Goal: Contribute content: Add original content to the website for others to see

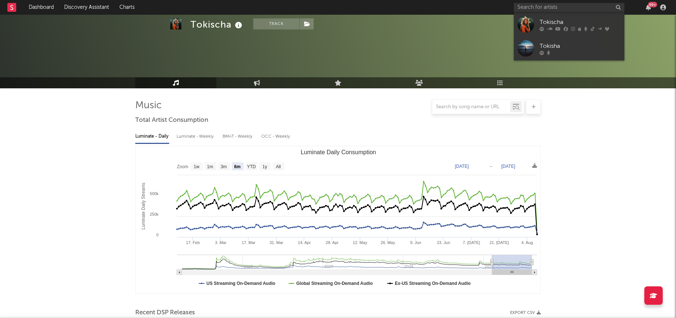
select select "6m"
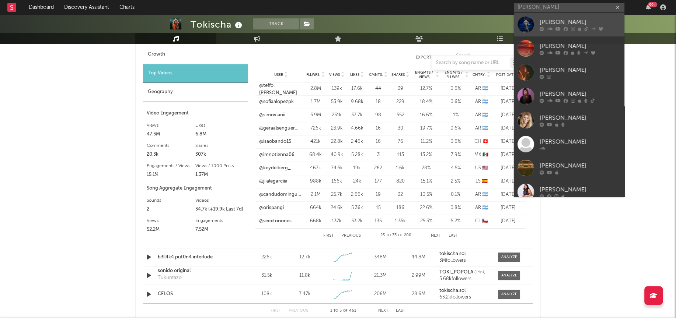
type input "[PERSON_NAME]"
click at [526, 24] on div at bounding box center [525, 24] width 17 height 17
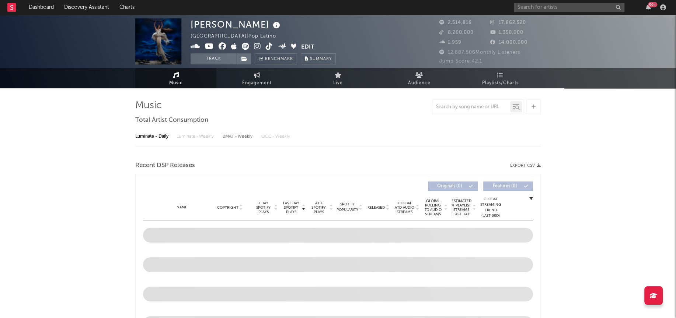
select select "6m"
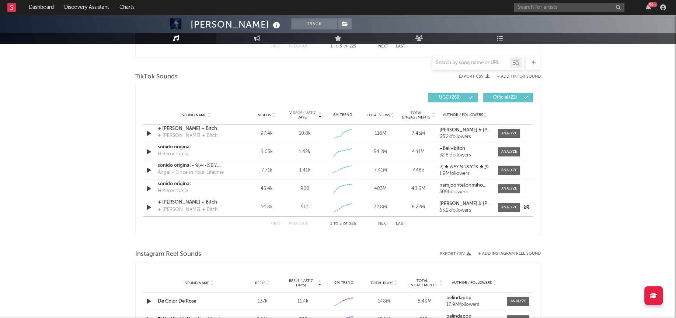
scroll to position [460, 0]
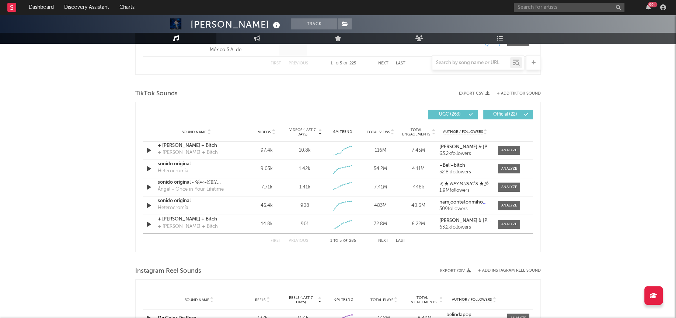
click at [381, 240] on button "Next" at bounding box center [383, 241] width 10 height 4
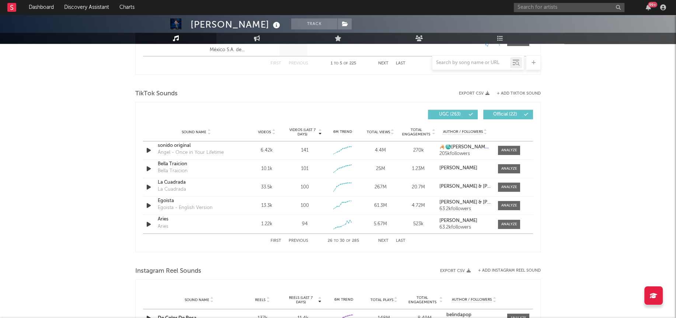
click at [381, 240] on button "Next" at bounding box center [383, 241] width 10 height 4
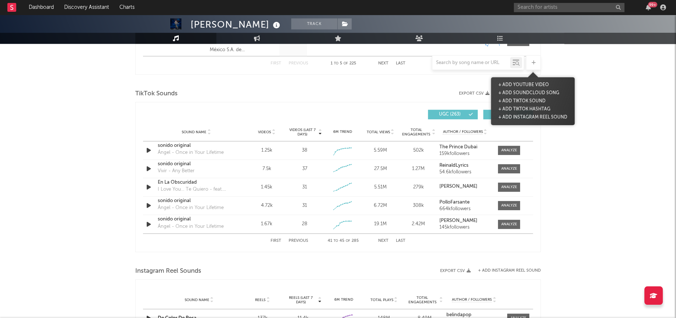
click at [534, 57] on div at bounding box center [533, 62] width 15 height 15
click at [513, 101] on button "+ Add TikTok Sound" at bounding box center [521, 101] width 51 height 8
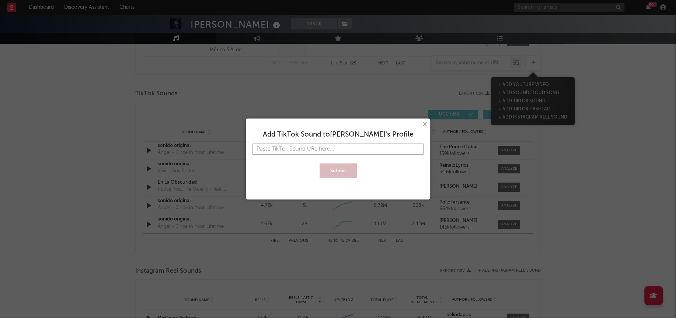
click at [331, 144] on input "text" at bounding box center [337, 149] width 171 height 11
paste input "https://www.tiktok.com/music/Frijolero-7534927240652589057"
type input "https://www.tiktok.com/music/Frijolero-7534927240652589057"
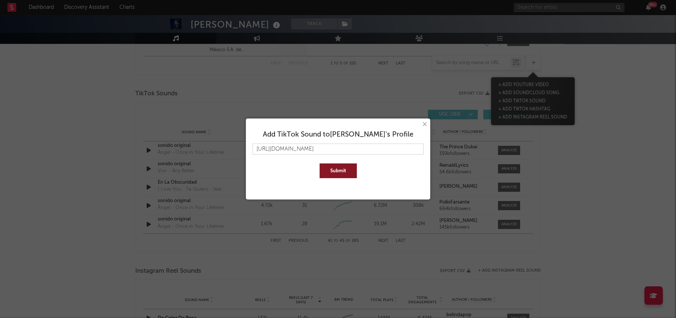
click at [340, 171] on button "Submit" at bounding box center [338, 171] width 37 height 15
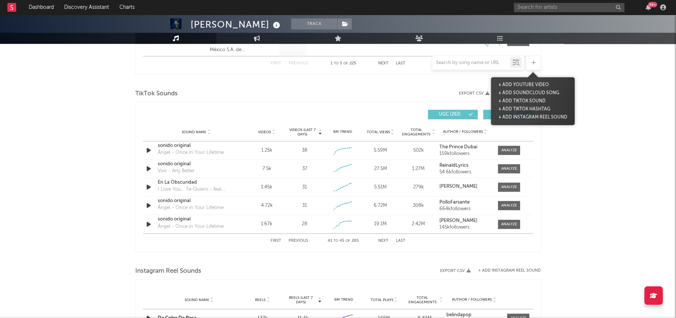
click at [275, 240] on button "First" at bounding box center [276, 241] width 11 height 4
click at [302, 128] on span "Videos (last 7 days)" at bounding box center [302, 132] width 30 height 9
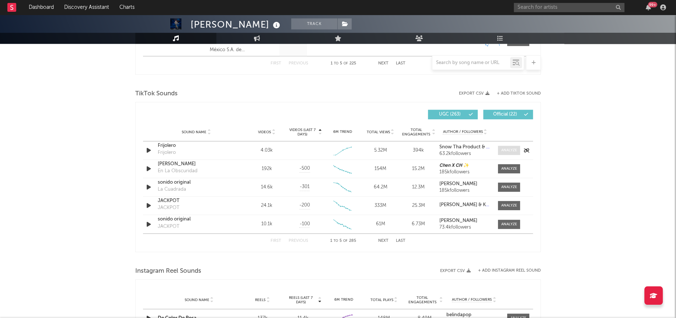
click at [510, 152] on div at bounding box center [509, 151] width 16 height 6
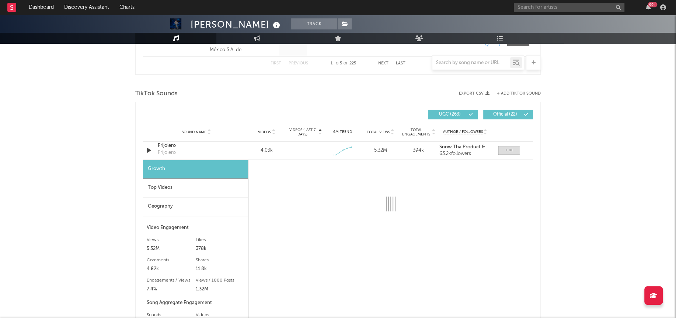
select select "1w"
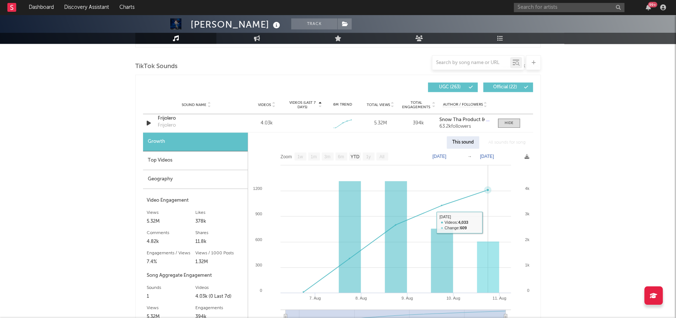
scroll to position [488, 0]
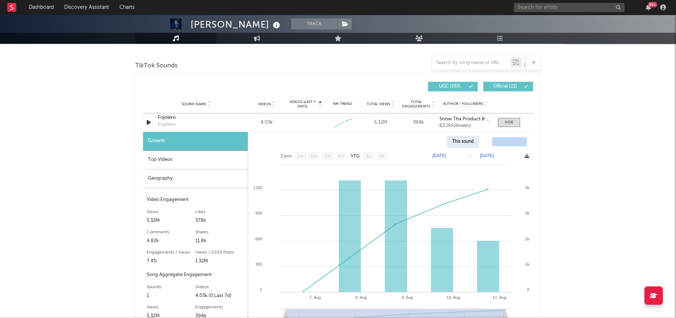
drag, startPoint x: 491, startPoint y: 142, endPoint x: 525, endPoint y: 153, distance: 36.0
click at [525, 153] on div "This sound All sounds for song Zoom 1w 1m 3m 6m YTD 1y All 2025-08-06 2025-08-1…" at bounding box center [390, 233] width 285 height 203
click at [170, 158] on div "Top Videos" at bounding box center [195, 160] width 105 height 19
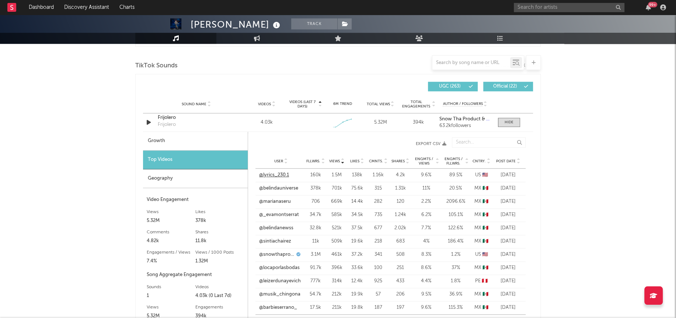
click at [271, 173] on link "@lyrics_230.1" at bounding box center [274, 175] width 30 height 7
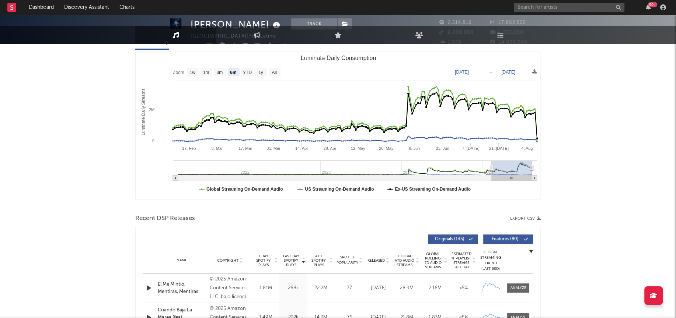
scroll to position [0, 0]
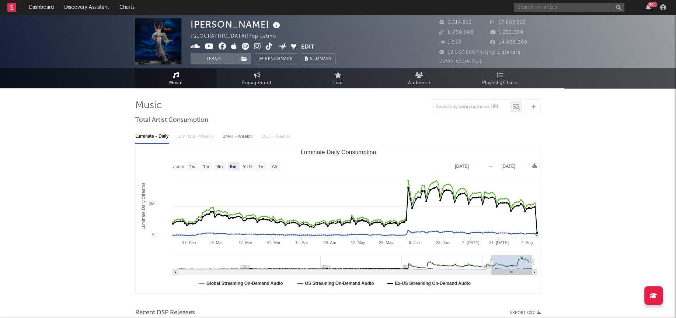
click at [535, 8] on input "text" at bounding box center [569, 7] width 111 height 9
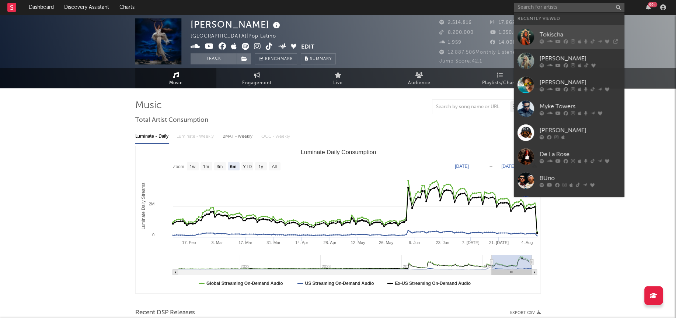
click at [527, 35] on div at bounding box center [525, 37] width 17 height 17
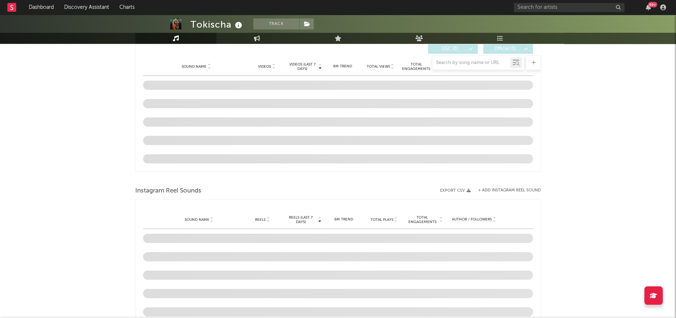
select select "6m"
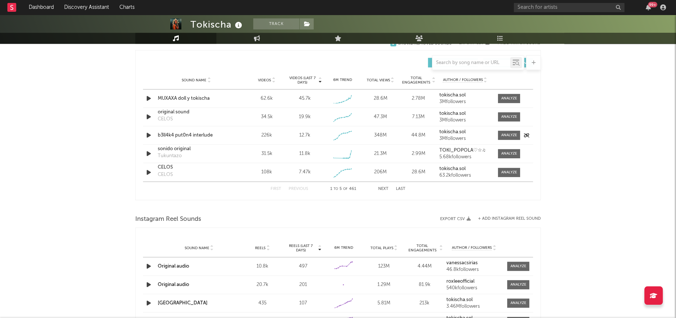
scroll to position [511, 0]
click at [510, 118] on div at bounding box center [509, 118] width 16 height 6
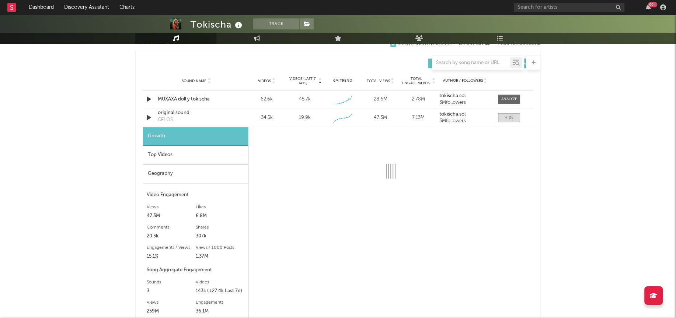
select select "1w"
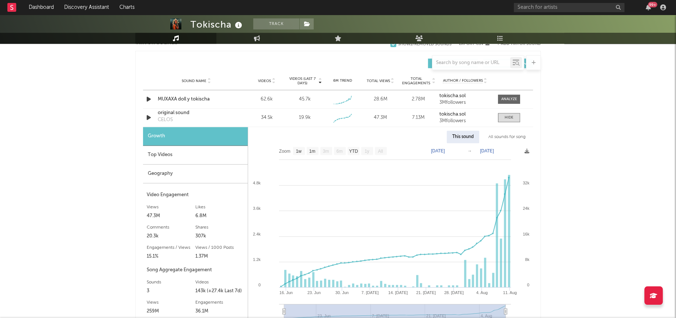
click at [189, 157] on div "Top Videos" at bounding box center [195, 155] width 105 height 19
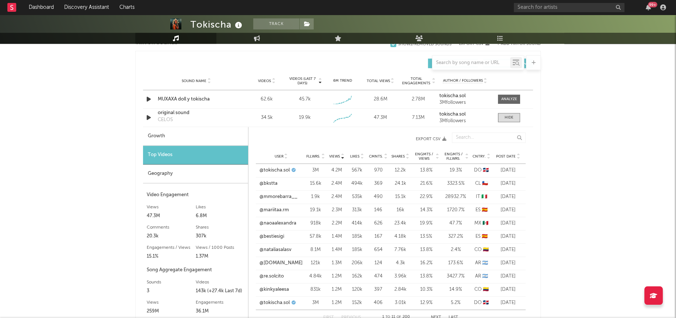
click at [154, 176] on div "Geography" at bounding box center [195, 174] width 105 height 19
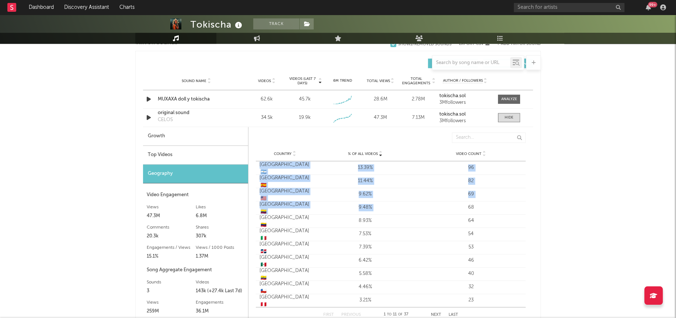
drag, startPoint x: 259, startPoint y: 167, endPoint x: 532, endPoint y: 203, distance: 275.4
click at [532, 203] on div "% of all Videos Country % of all Videos Video Count Country % of all Videos Vid…" at bounding box center [390, 227] width 285 height 197
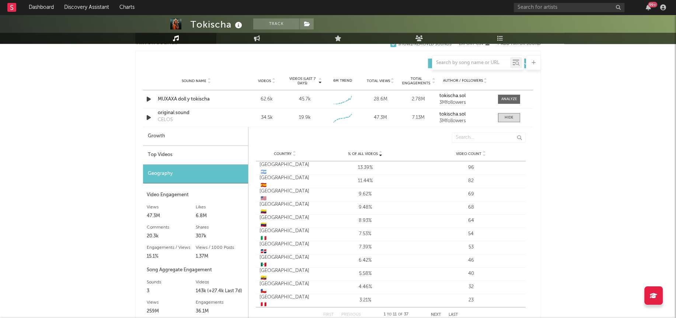
click at [503, 199] on div "Country [GEOGRAPHIC_DATA] 🇺🇸 % of all Videos 9.62% Video Count 69" at bounding box center [391, 194] width 270 height 13
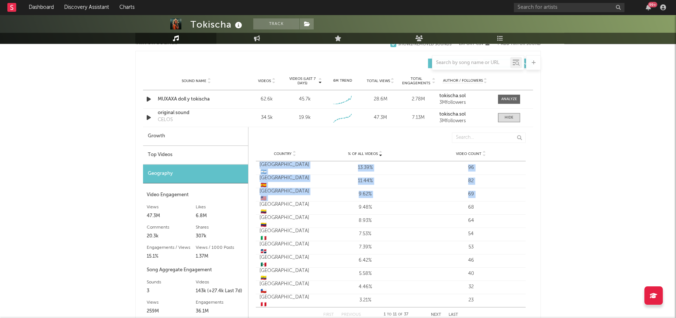
drag, startPoint x: 503, startPoint y: 199, endPoint x: 254, endPoint y: 167, distance: 251.2
click at [254, 167] on div "% of all Videos Country % of all Videos Video Count Country % of all Videos Vid…" at bounding box center [390, 227] width 285 height 197
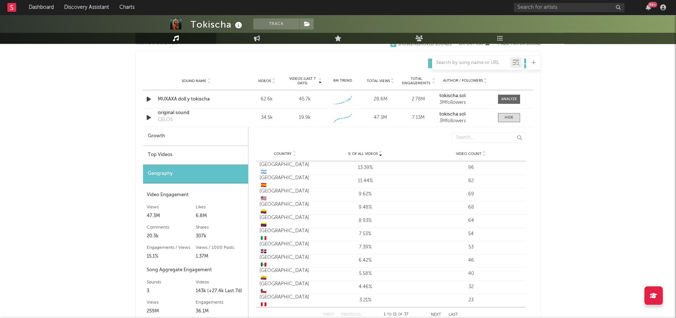
click at [254, 190] on div "% of all Videos Country % of all Videos Video Count Country % of all Videos Vid…" at bounding box center [390, 227] width 285 height 197
drag, startPoint x: 262, startPoint y: 195, endPoint x: 534, endPoint y: 199, distance: 272.0
click at [531, 198] on div "% of all Videos Country % of all Videos Video Count Country % of all Videos Vid…" at bounding box center [390, 227] width 285 height 197
click at [563, 199] on div "Tokischa Track [GEOGRAPHIC_DATA] | Latin Urban Edit Track Benchmark Summary 1,5…" at bounding box center [338, 162] width 676 height 1317
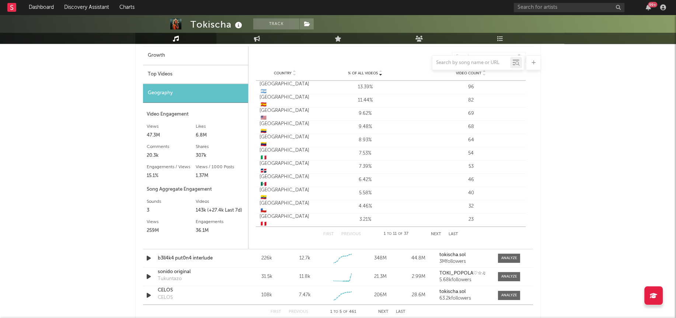
scroll to position [571, 0]
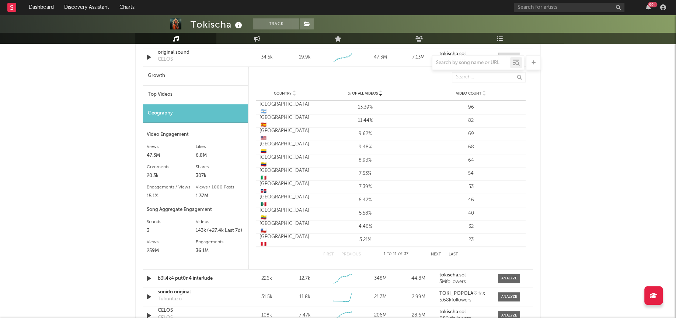
click at [198, 81] on div "Growth" at bounding box center [195, 76] width 105 height 19
select select "1w"
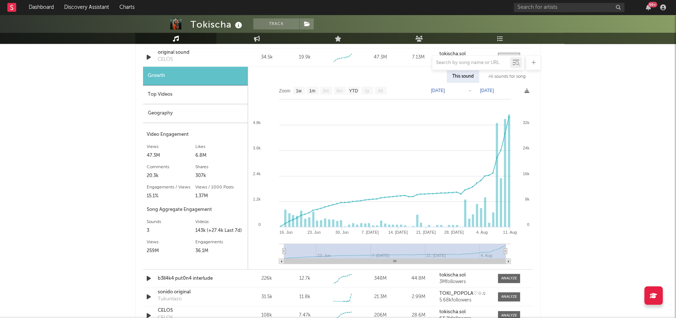
click at [189, 90] on div "Top Videos" at bounding box center [195, 95] width 105 height 19
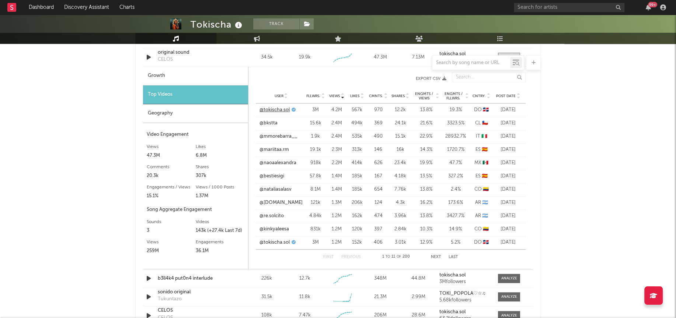
click at [277, 112] on link "@tokischa.sol" at bounding box center [274, 110] width 30 height 7
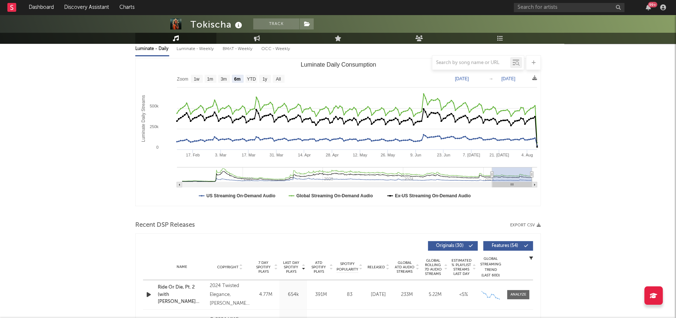
scroll to position [0, 0]
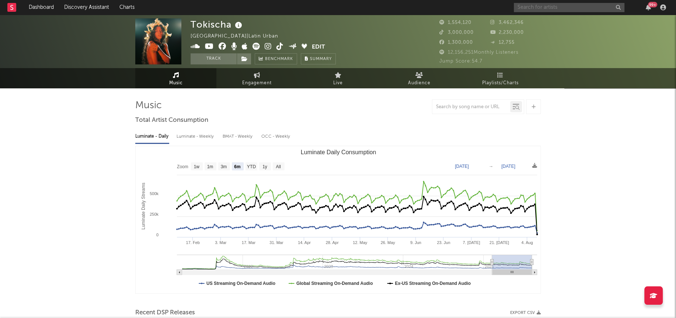
click at [558, 8] on input "text" at bounding box center [569, 7] width 111 height 9
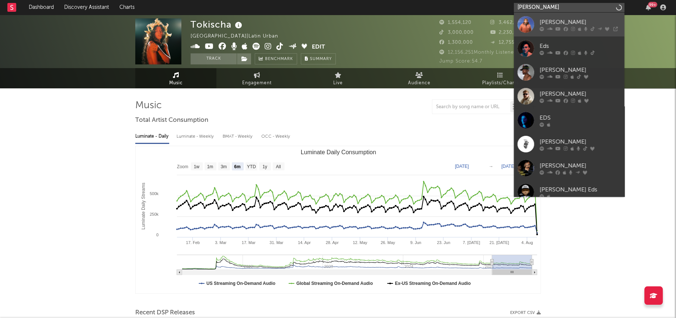
type input "[PERSON_NAME]"
click at [530, 22] on div at bounding box center [525, 24] width 17 height 17
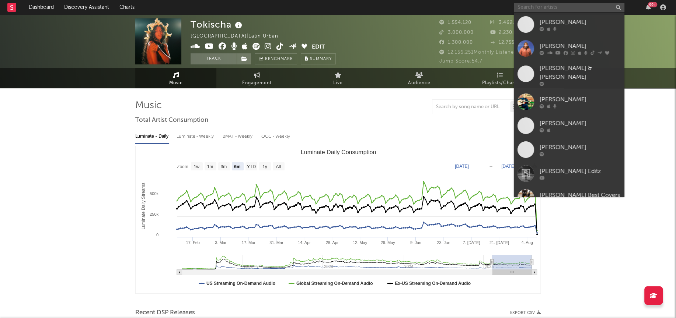
click at [553, 10] on input "text" at bounding box center [569, 7] width 111 height 9
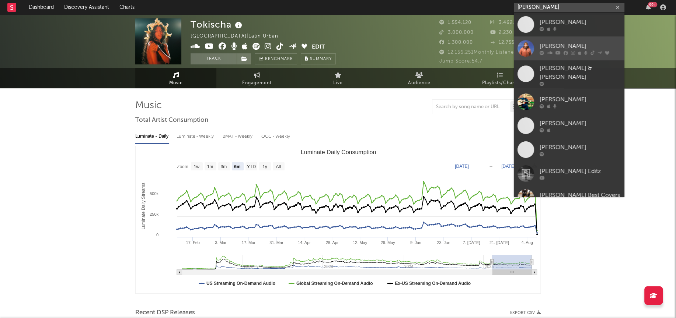
type input "[PERSON_NAME]"
click at [527, 48] on div at bounding box center [525, 48] width 17 height 17
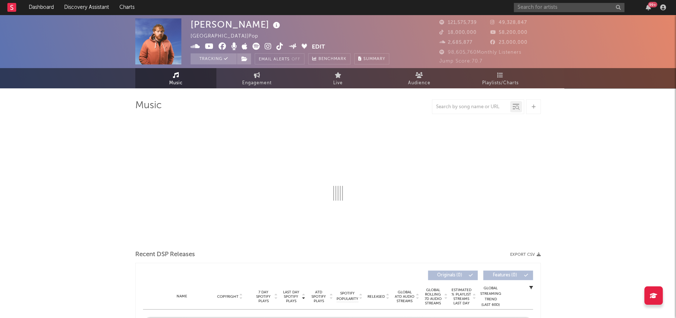
select select "6m"
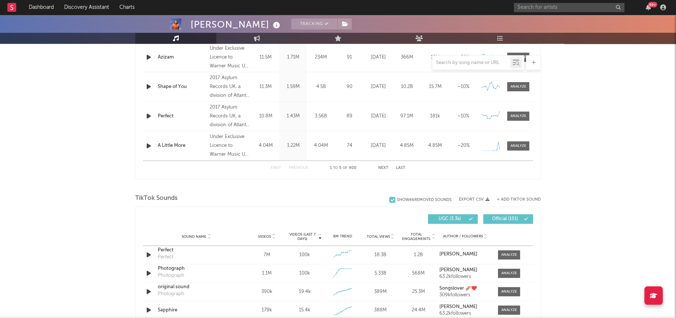
scroll to position [482, 0]
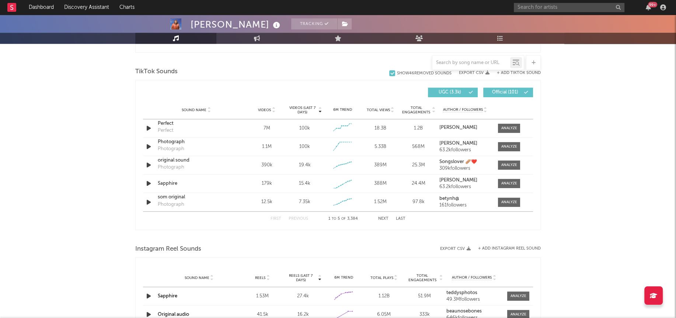
click at [534, 65] on div at bounding box center [533, 62] width 15 height 15
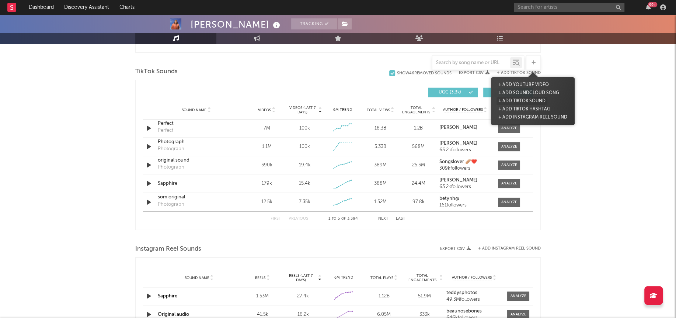
click at [514, 101] on button "+ Add TikTok Sound" at bounding box center [521, 101] width 51 height 8
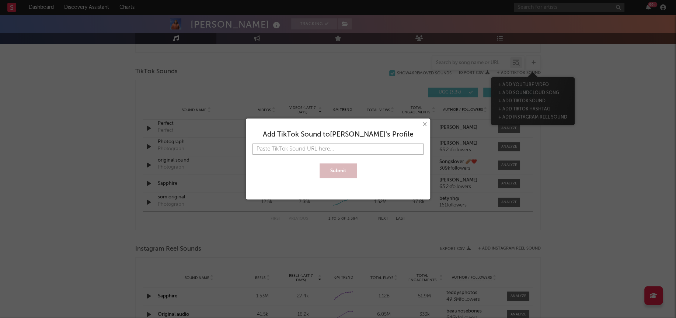
click at [355, 150] on input "text" at bounding box center [337, 149] width 171 height 11
paste input "[URL][DOMAIN_NAME]"
type input "[URL][DOMAIN_NAME]"
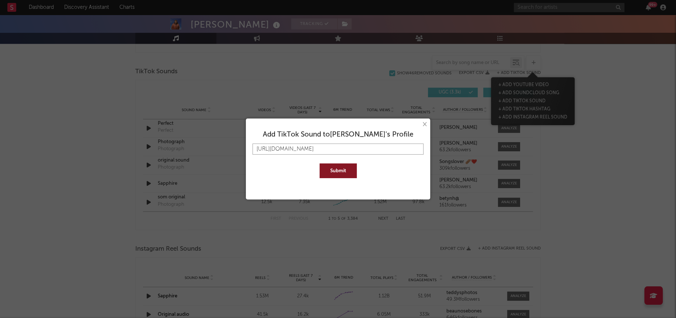
type input "[URL][DOMAIN_NAME]"
click at [343, 172] on button "Submit" at bounding box center [338, 171] width 37 height 15
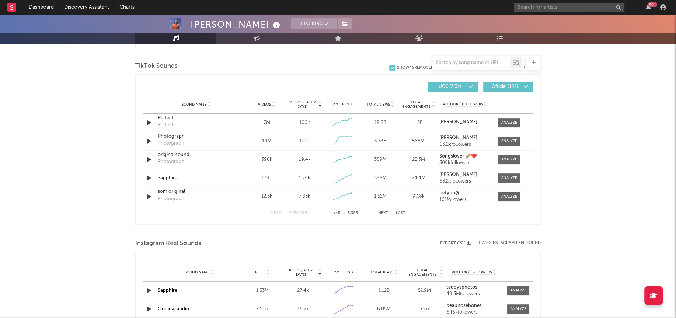
scroll to position [487, 0]
click at [385, 212] on button "Next" at bounding box center [383, 214] width 10 height 4
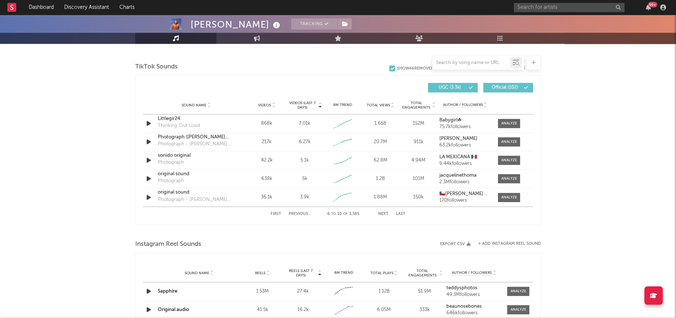
click at [385, 212] on button "Next" at bounding box center [383, 214] width 10 height 4
click at [384, 212] on button "Next" at bounding box center [383, 214] width 10 height 4
click at [383, 212] on button "Next" at bounding box center [383, 214] width 10 height 4
click at [269, 212] on div "First Previous 26 to 30 of 3,385 Next Last" at bounding box center [338, 214] width 390 height 15
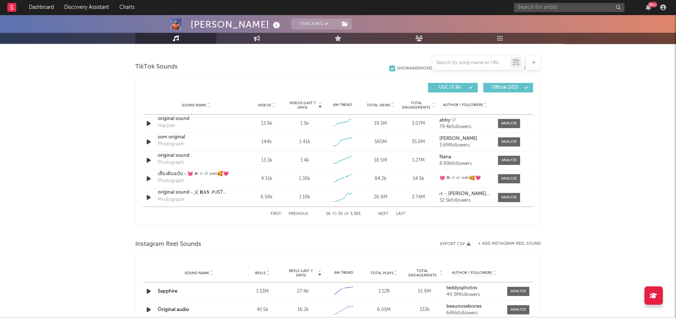
click at [275, 212] on button "First" at bounding box center [276, 214] width 11 height 4
click at [299, 106] on span "Videos (last 7 days)" at bounding box center [302, 105] width 30 height 9
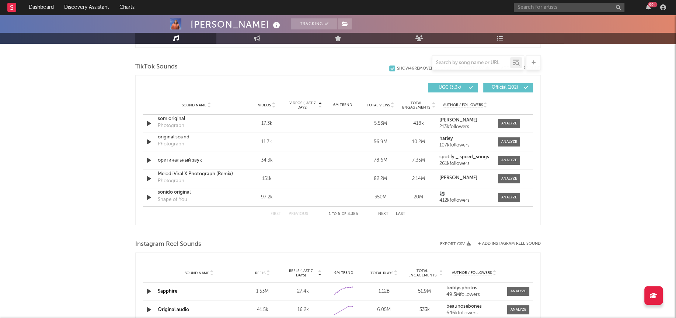
click at [299, 102] on span "Videos (last 7 days)" at bounding box center [302, 105] width 30 height 9
click at [471, 61] on input "text" at bounding box center [471, 63] width 78 height 6
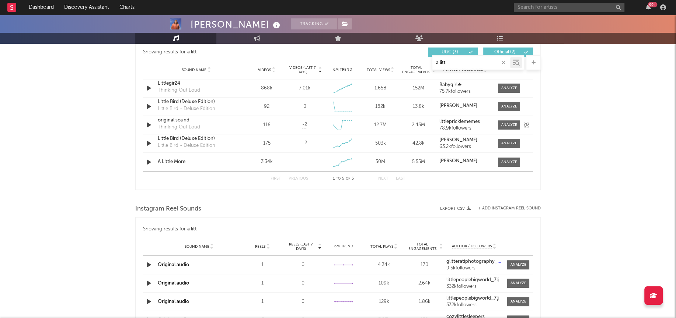
scroll to position [460, 0]
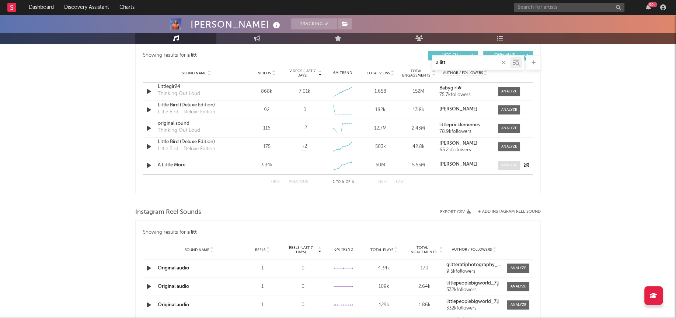
type input "a litt"
click at [506, 163] on div at bounding box center [509, 166] width 16 height 6
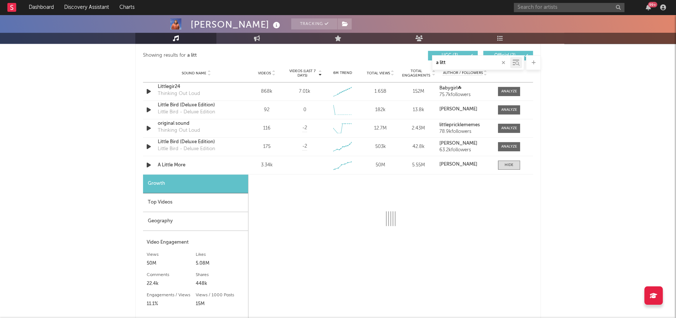
select select "1w"
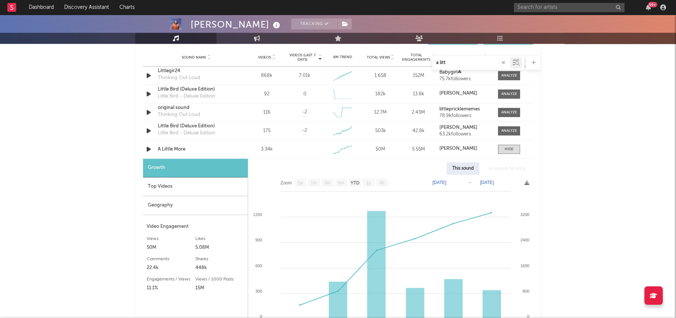
scroll to position [475, 0]
click at [157, 202] on div "Geography" at bounding box center [195, 206] width 105 height 19
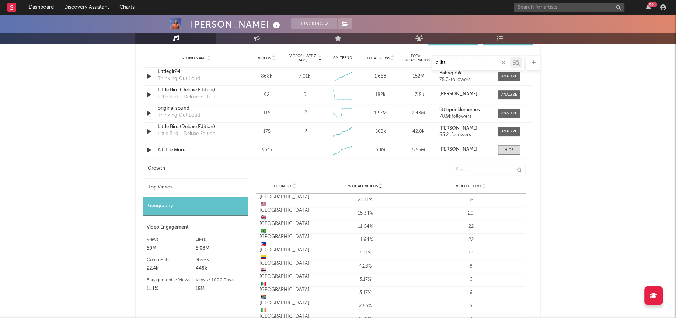
click at [503, 62] on icon "button" at bounding box center [504, 62] width 4 height 5
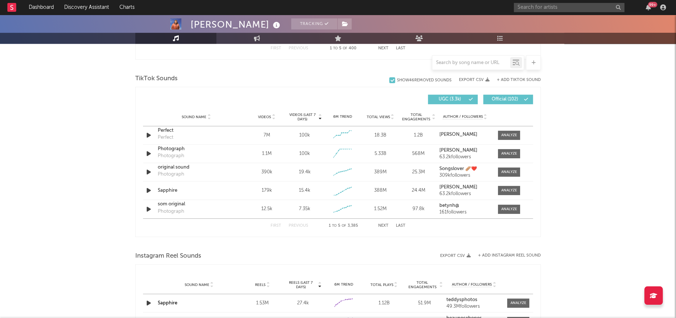
scroll to position [534, 0]
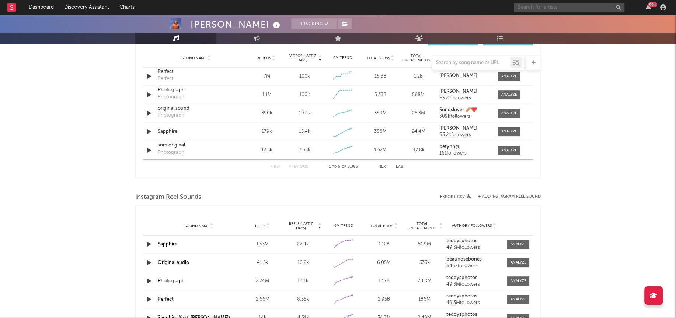
click at [552, 10] on input "text" at bounding box center [569, 7] width 111 height 9
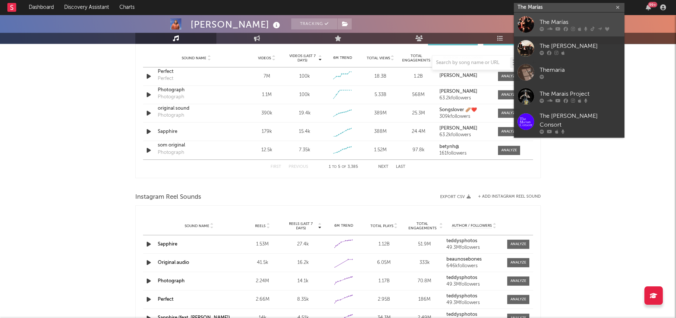
type input "The Marías"
click at [528, 26] on div at bounding box center [525, 24] width 17 height 17
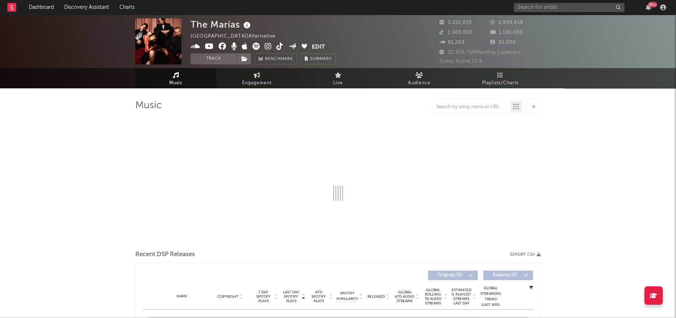
select select "6m"
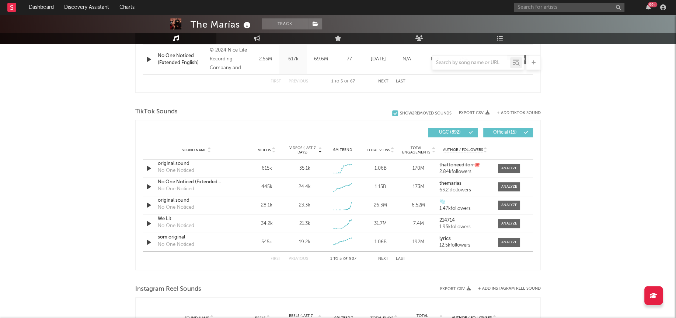
scroll to position [465, 0]
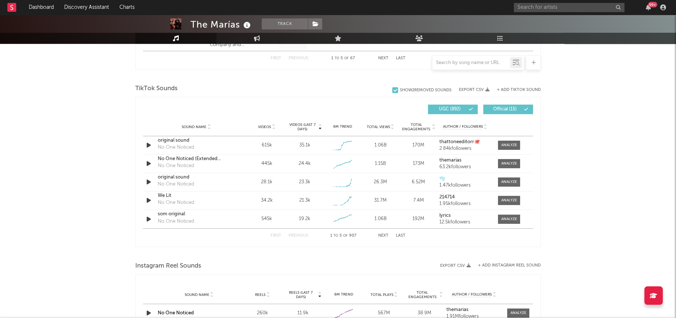
click at [384, 235] on button "Next" at bounding box center [383, 236] width 10 height 4
click at [276, 234] on button "First" at bounding box center [276, 236] width 11 height 4
click at [303, 123] on span "Videos (last 7 days)" at bounding box center [302, 127] width 30 height 9
click at [510, 143] on div at bounding box center [509, 146] width 16 height 6
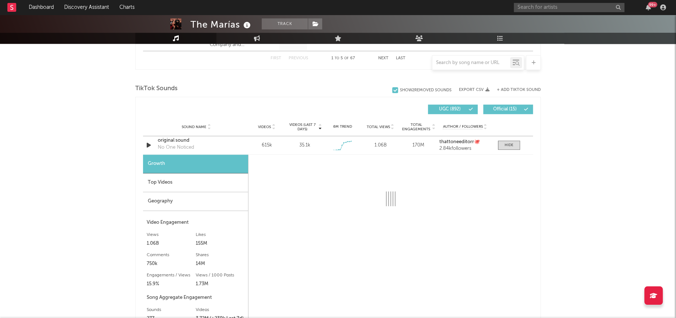
select select "1w"
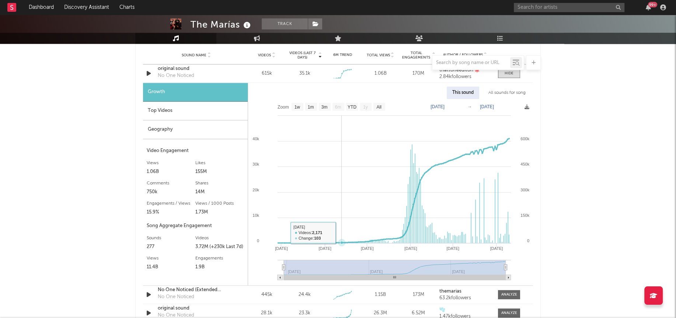
scroll to position [480, 0]
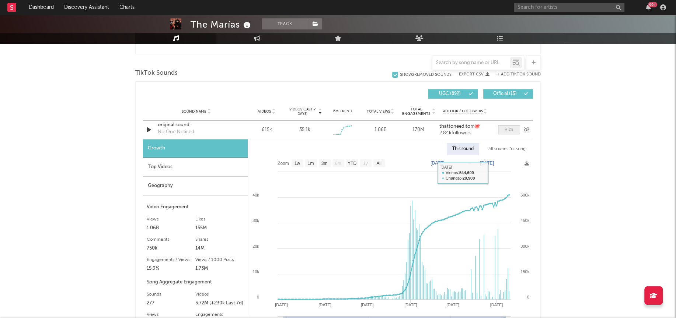
click at [510, 131] on div at bounding box center [509, 130] width 9 height 6
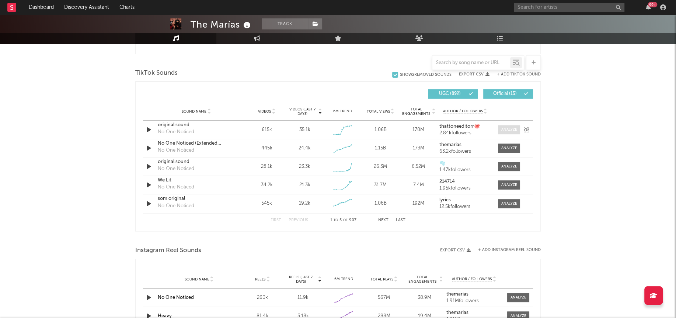
click at [503, 126] on span at bounding box center [509, 129] width 22 height 9
select select "1w"
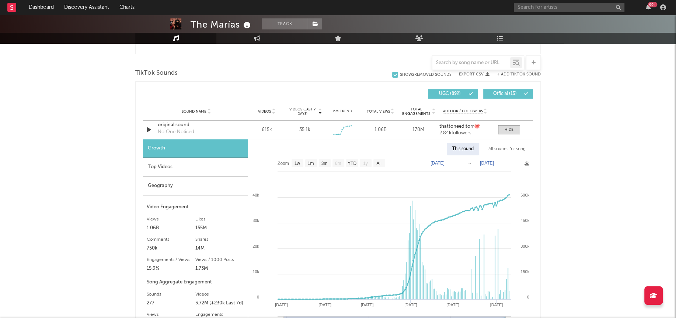
click at [507, 147] on div "All sounds for song" at bounding box center [507, 149] width 48 height 13
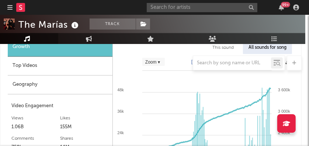
scroll to position [626, 4]
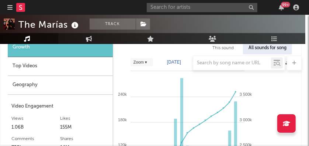
select select "Zoom"
type input "[DATE]"
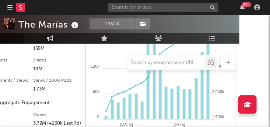
scroll to position [704, 31]
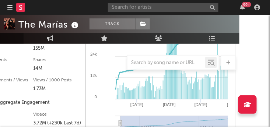
select select "Zoom"
type input "[DATE]"
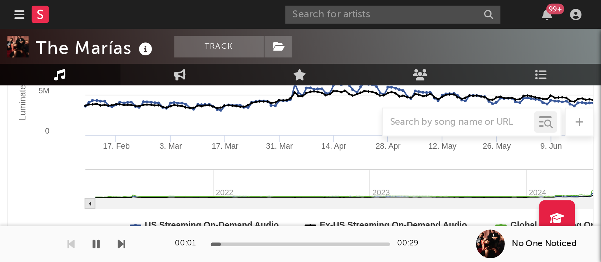
scroll to position [168, 0]
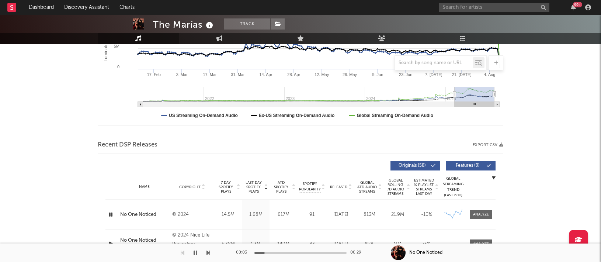
click at [195, 252] on icon "button" at bounding box center [195, 253] width 4 height 6
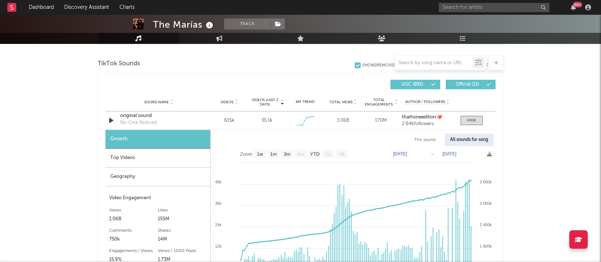
scroll to position [540, 0]
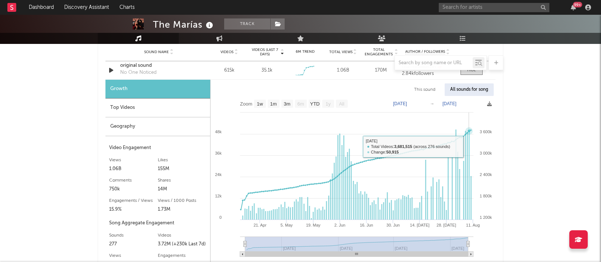
click at [469, 145] on rect at bounding box center [468, 174] width 1 height 91
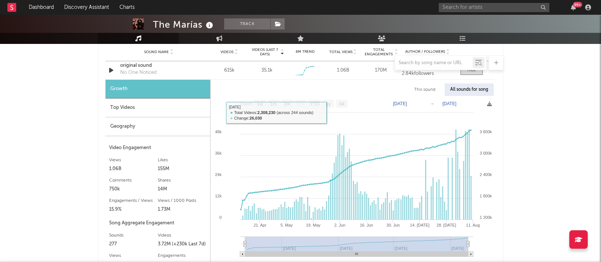
click at [124, 107] on div "Top Videos" at bounding box center [157, 107] width 105 height 19
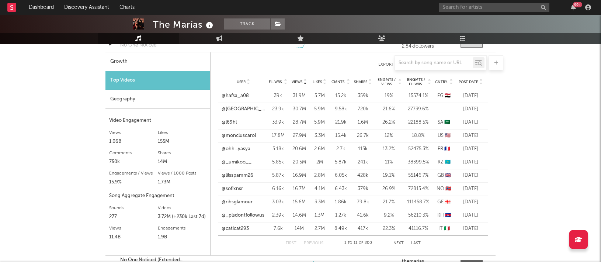
scroll to position [509, 0]
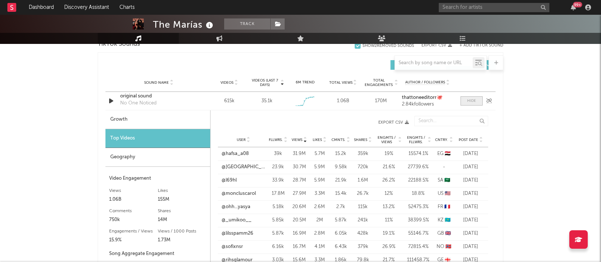
click at [462, 100] on span at bounding box center [471, 100] width 22 height 9
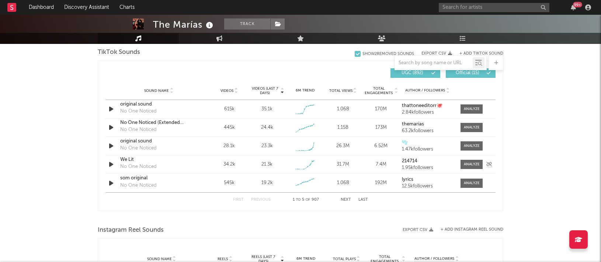
scroll to position [498, 0]
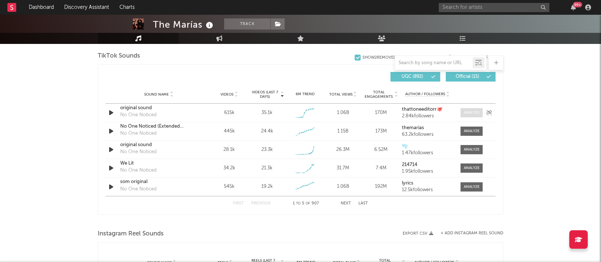
click at [471, 111] on div at bounding box center [472, 113] width 16 height 6
select select "1w"
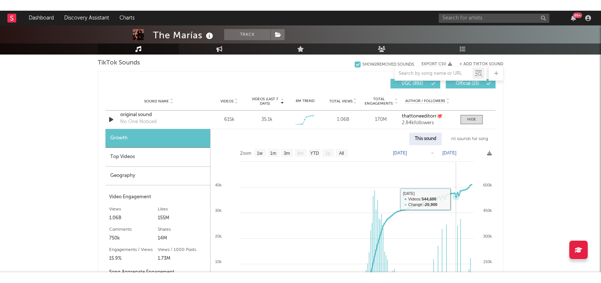
scroll to position [498, 0]
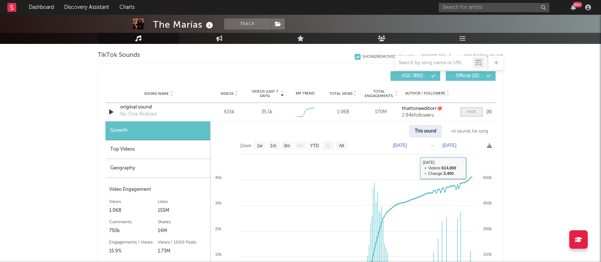
click at [477, 115] on span at bounding box center [471, 111] width 22 height 9
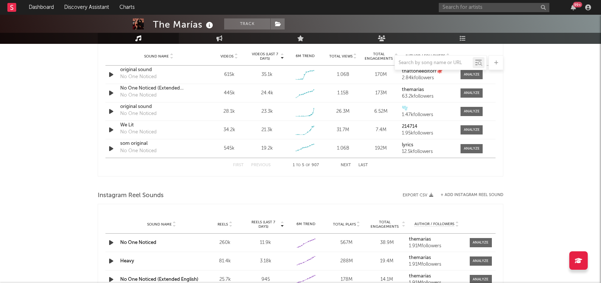
scroll to position [539, 0]
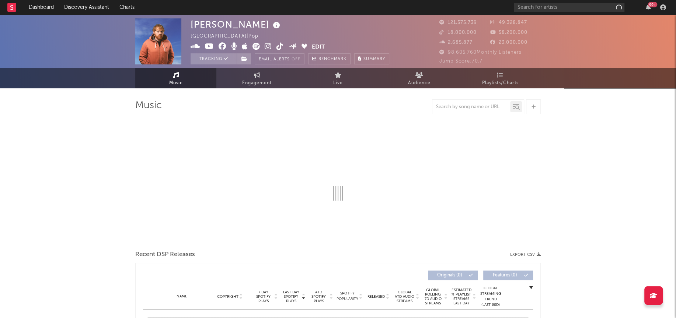
select select "6m"
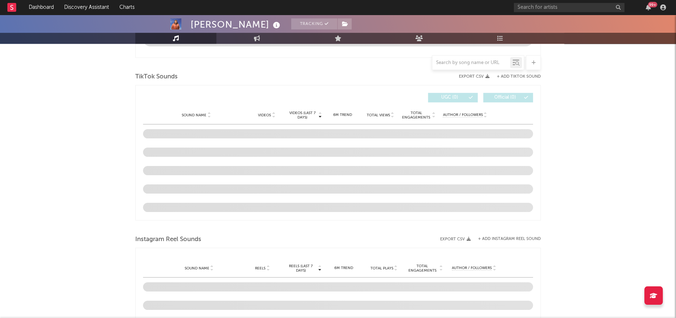
scroll to position [472, 0]
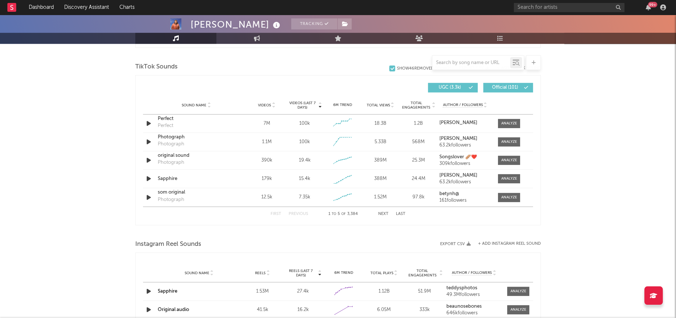
click at [380, 212] on button "Next" at bounding box center [383, 214] width 10 height 4
click at [475, 63] on input "text" at bounding box center [471, 63] width 78 height 6
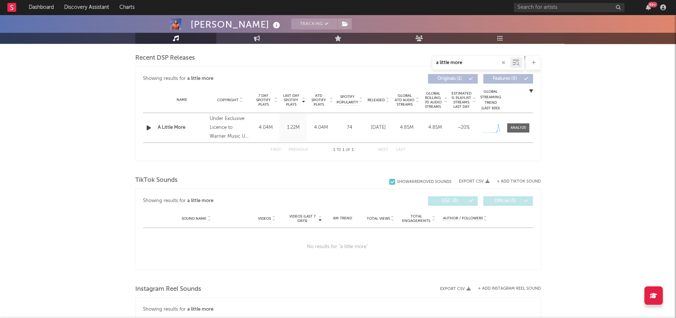
scroll to position [204, 0]
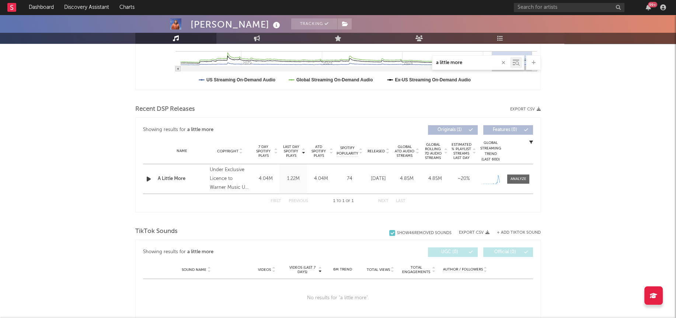
type input "a little more"
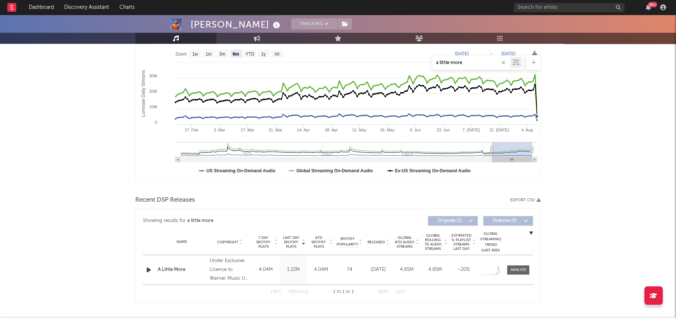
scroll to position [120, 0]
